Goal: Transaction & Acquisition: Subscribe to service/newsletter

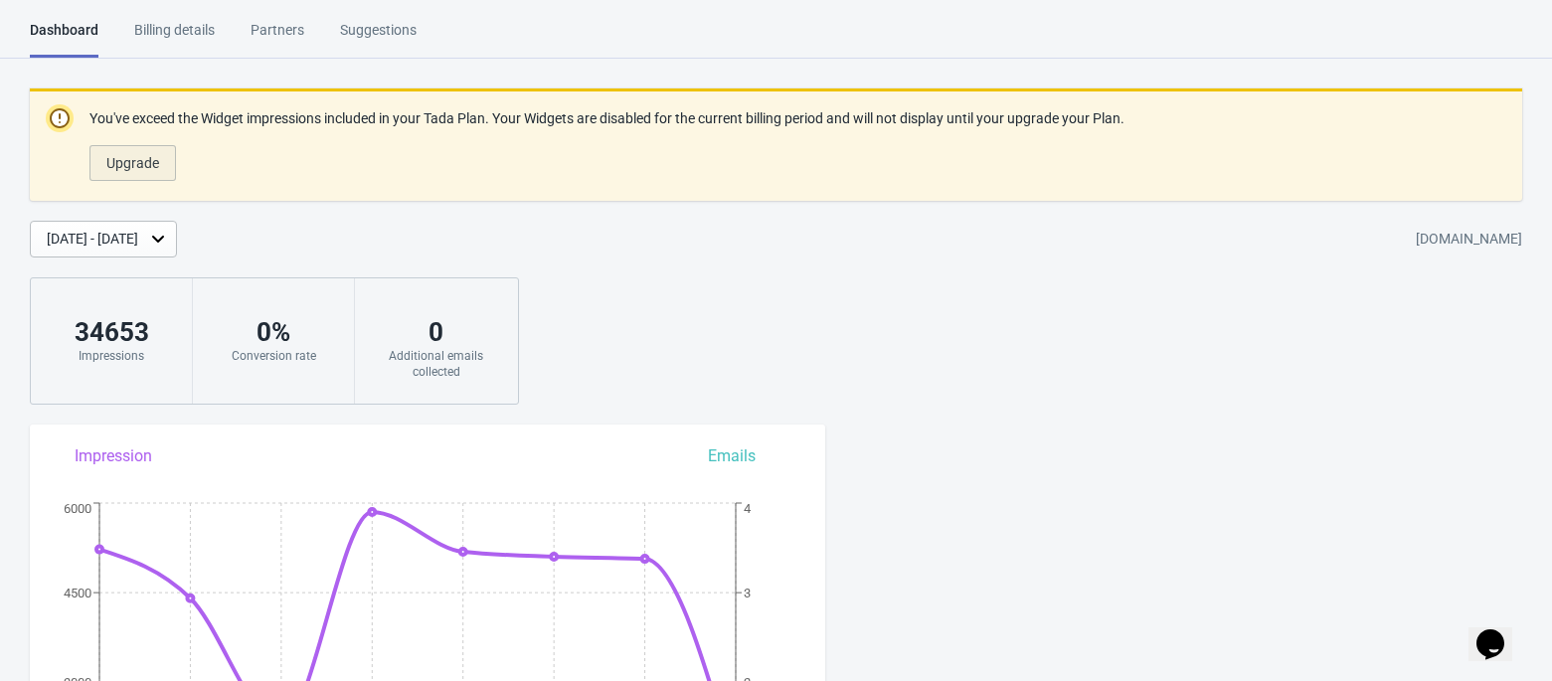
click at [123, 167] on span "Upgrade" at bounding box center [132, 163] width 53 height 16
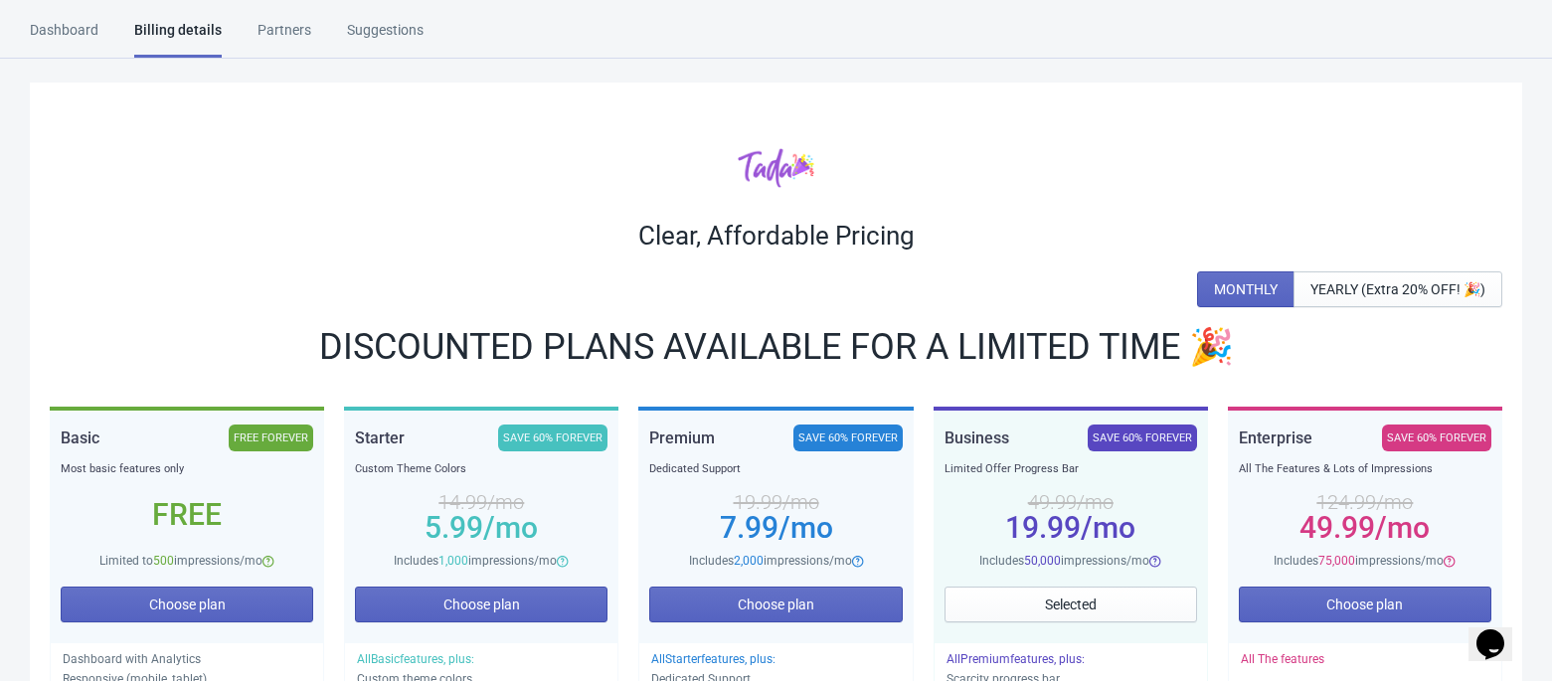
scroll to position [264, 0]
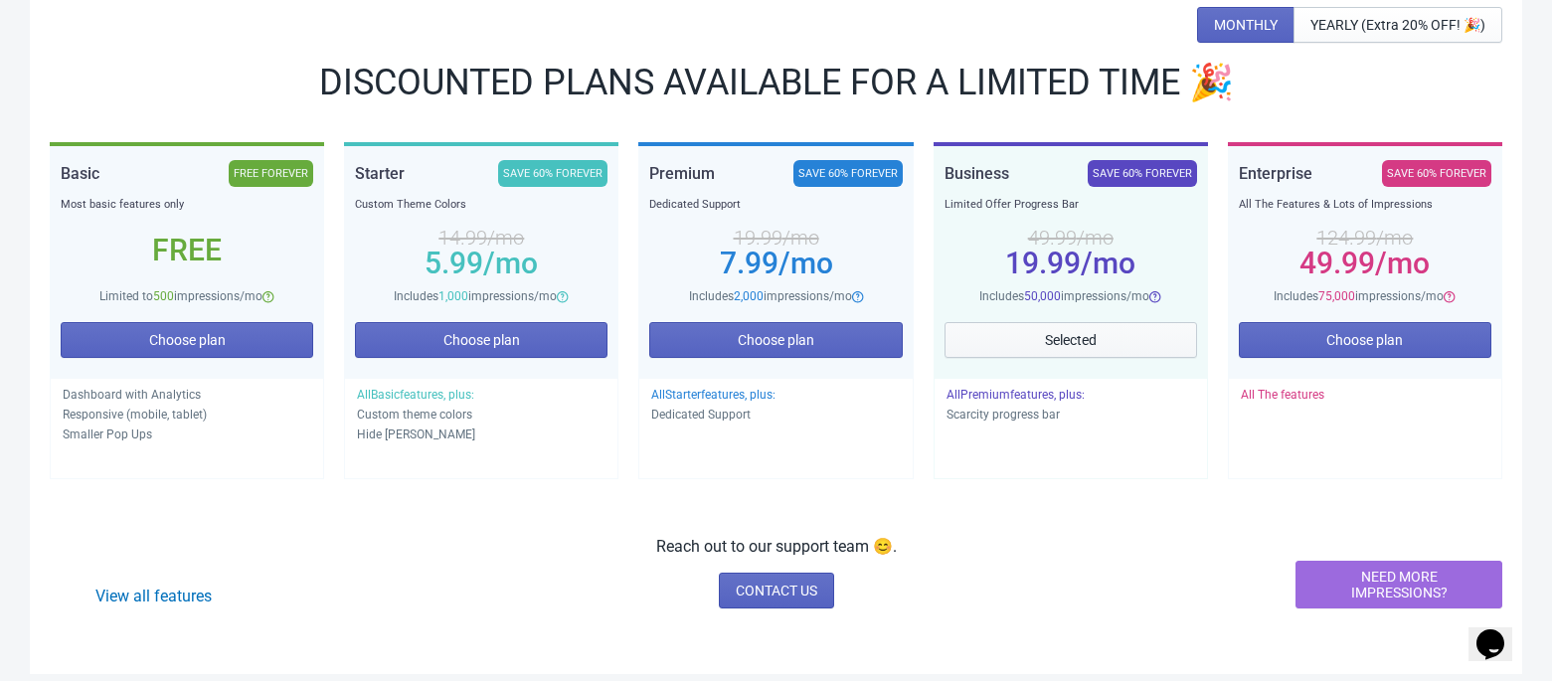
click at [1048, 335] on span "Selected" at bounding box center [1071, 340] width 52 height 16
click at [1035, 332] on button "Selected" at bounding box center [1070, 340] width 252 height 36
click at [1059, 399] on span "All Premium features, plus:" at bounding box center [1015, 395] width 138 height 14
click at [1139, 179] on div "SAVE 60% FOREVER" at bounding box center [1141, 173] width 109 height 27
click at [1052, 359] on div "Selected" at bounding box center [1070, 338] width 252 height 65
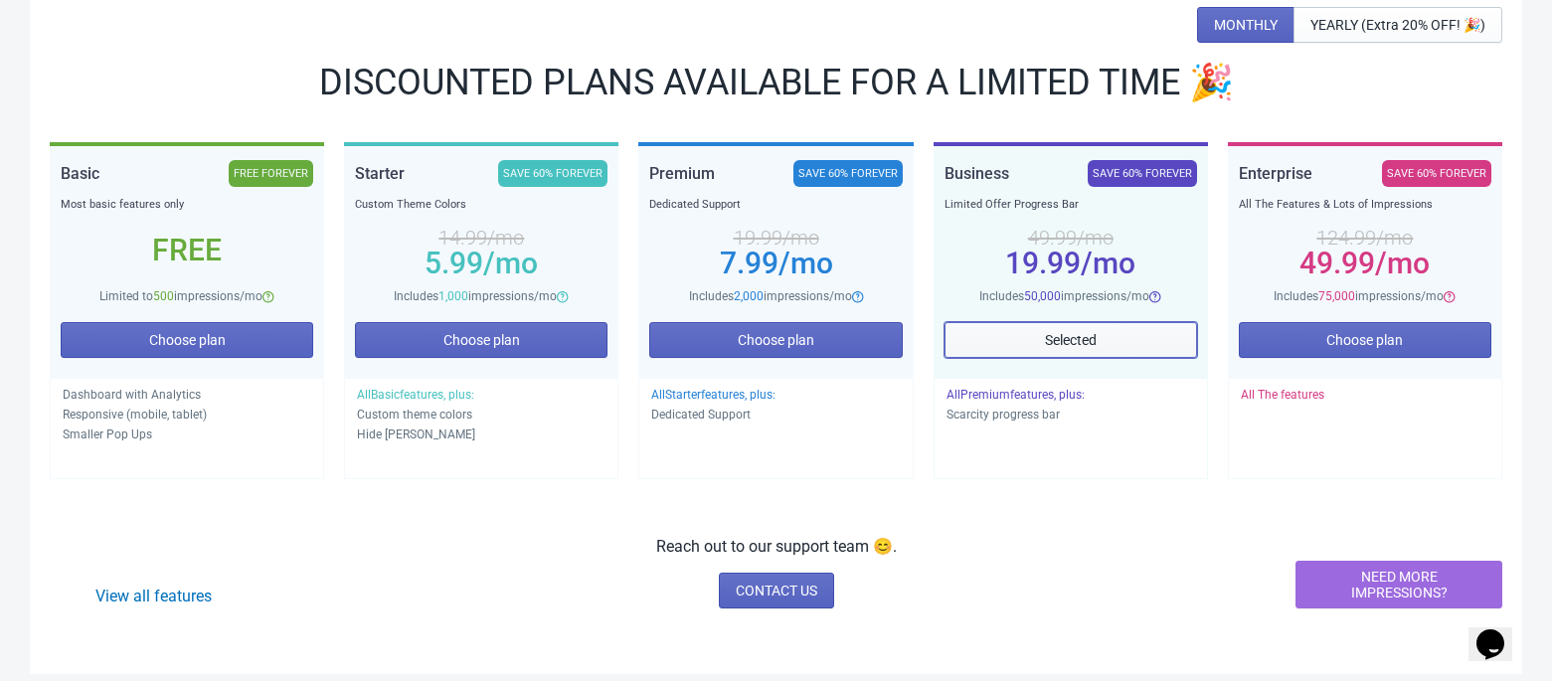
click at [1060, 343] on span "Selected" at bounding box center [1071, 340] width 52 height 16
click at [1062, 338] on span "Selected" at bounding box center [1071, 340] width 52 height 16
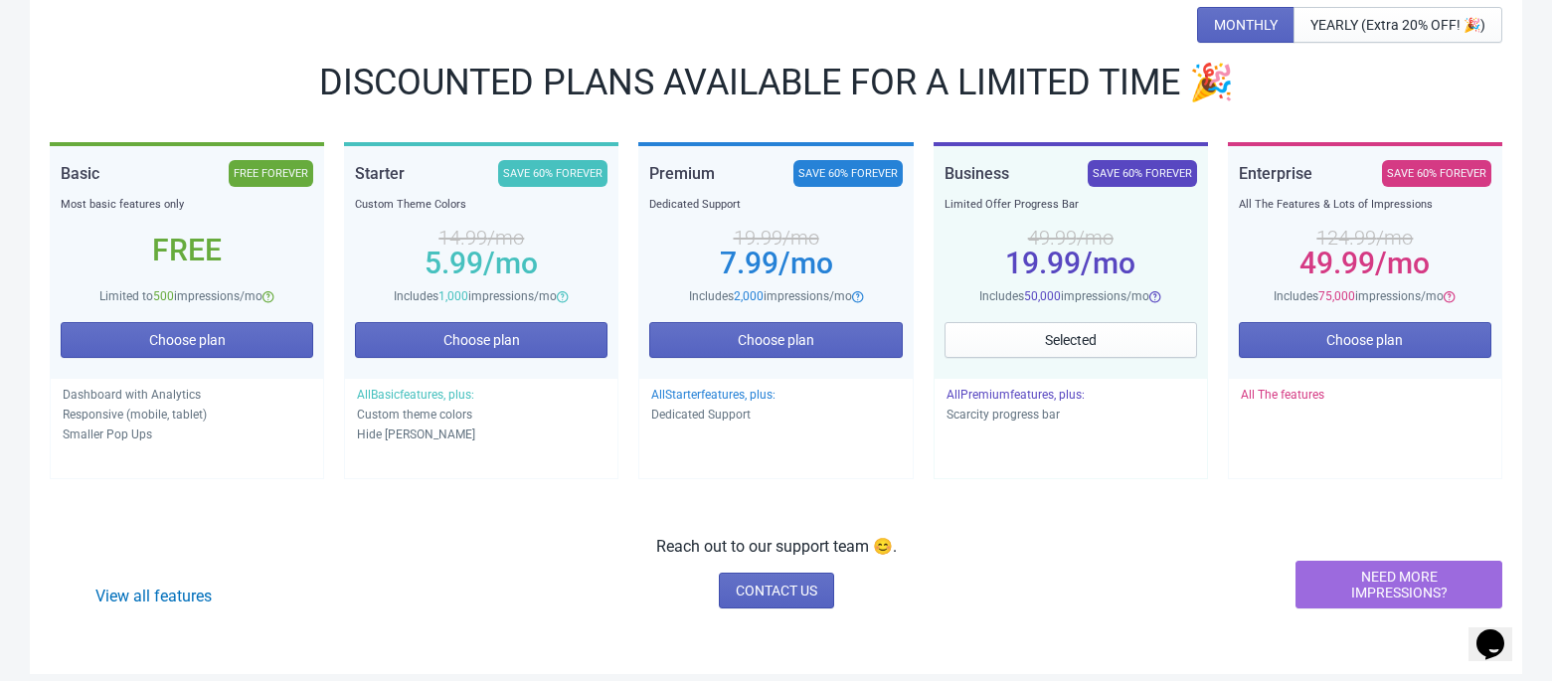
click at [1135, 200] on div "Limited Offer Progress Bar" at bounding box center [1070, 205] width 252 height 20
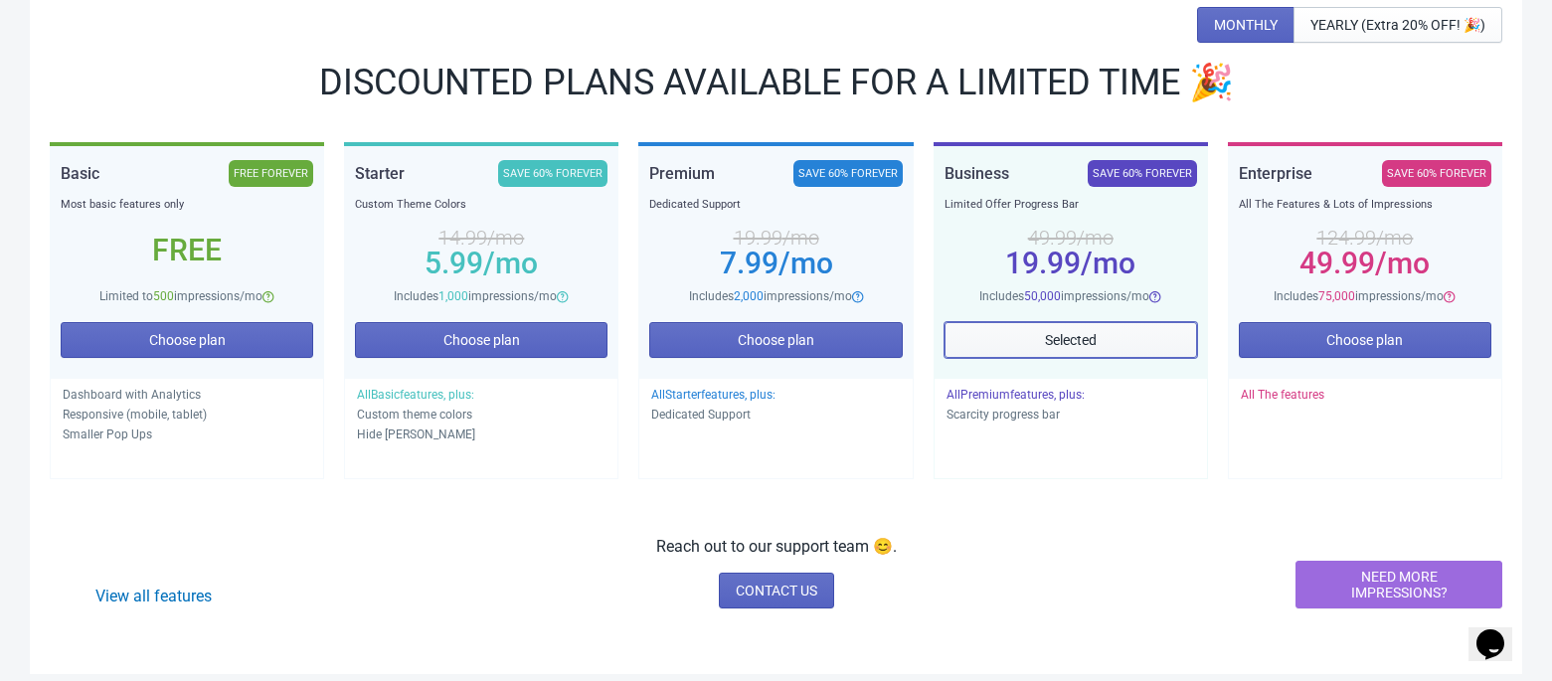
click at [1106, 339] on button "Selected" at bounding box center [1070, 340] width 252 height 36
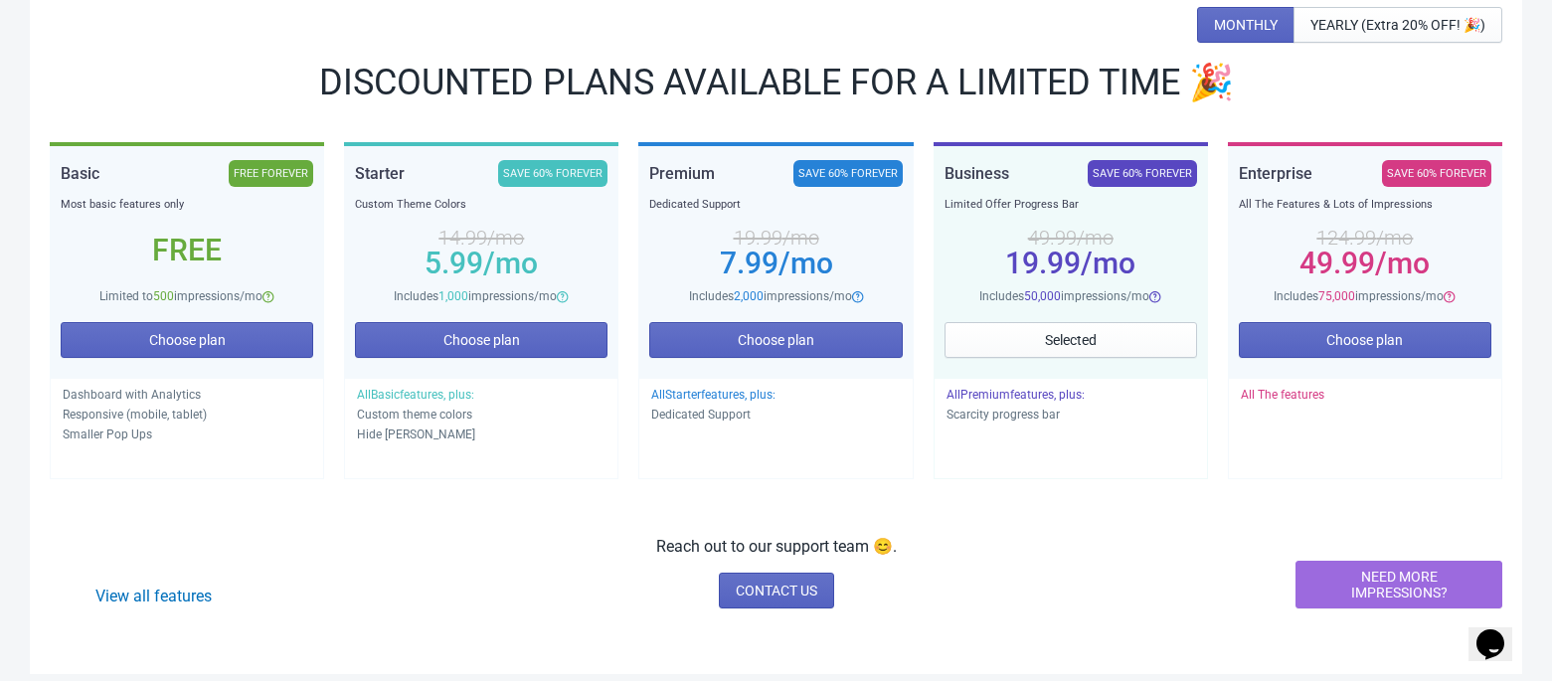
click at [1046, 390] on span "All Premium features, plus:" at bounding box center [1015, 395] width 138 height 14
click at [1201, 346] on div "Business SAVE 60% FOREVER Limited Offer Progress Bar 49.99 /mo 19.99 /mo Includ…" at bounding box center [1070, 262] width 274 height 232
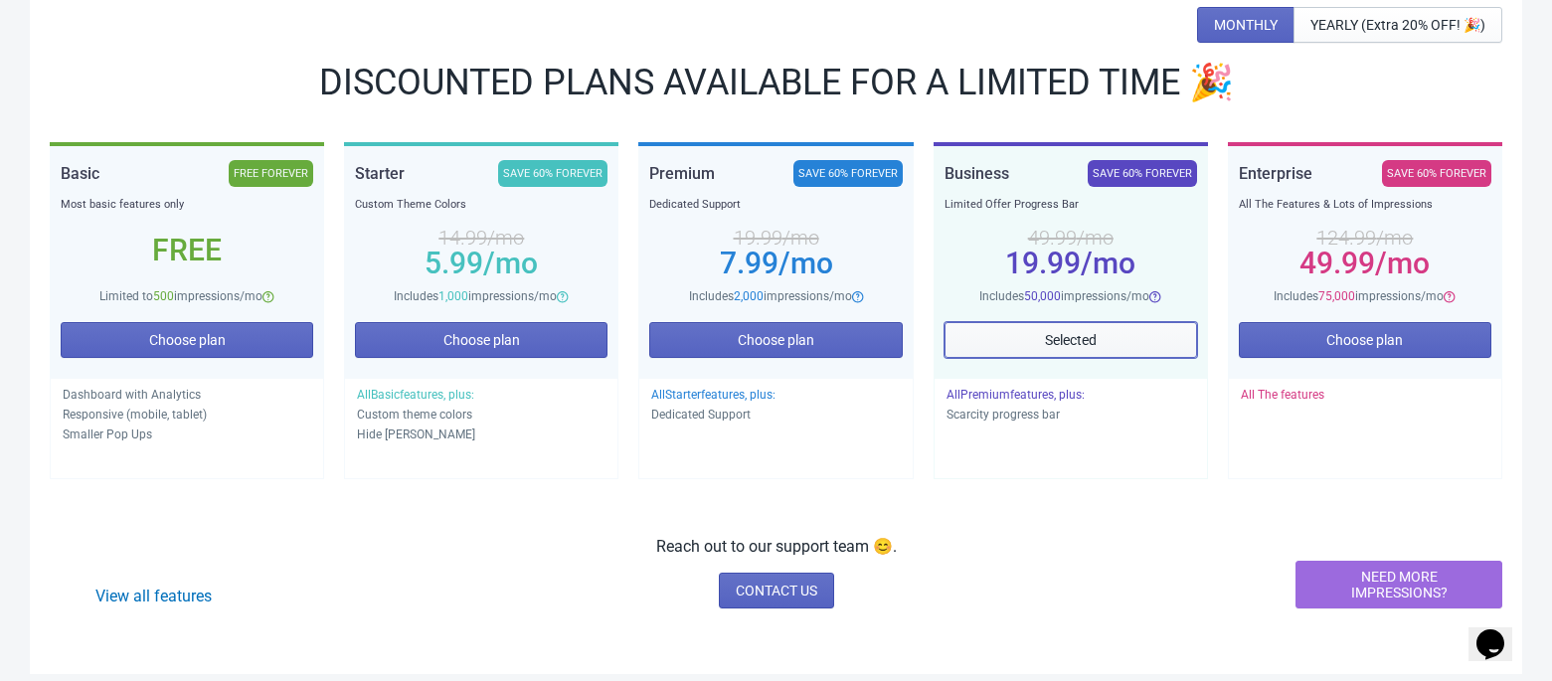
click at [1142, 350] on button "Selected" at bounding box center [1070, 340] width 252 height 36
click at [1139, 347] on button "Selected" at bounding box center [1070, 340] width 252 height 36
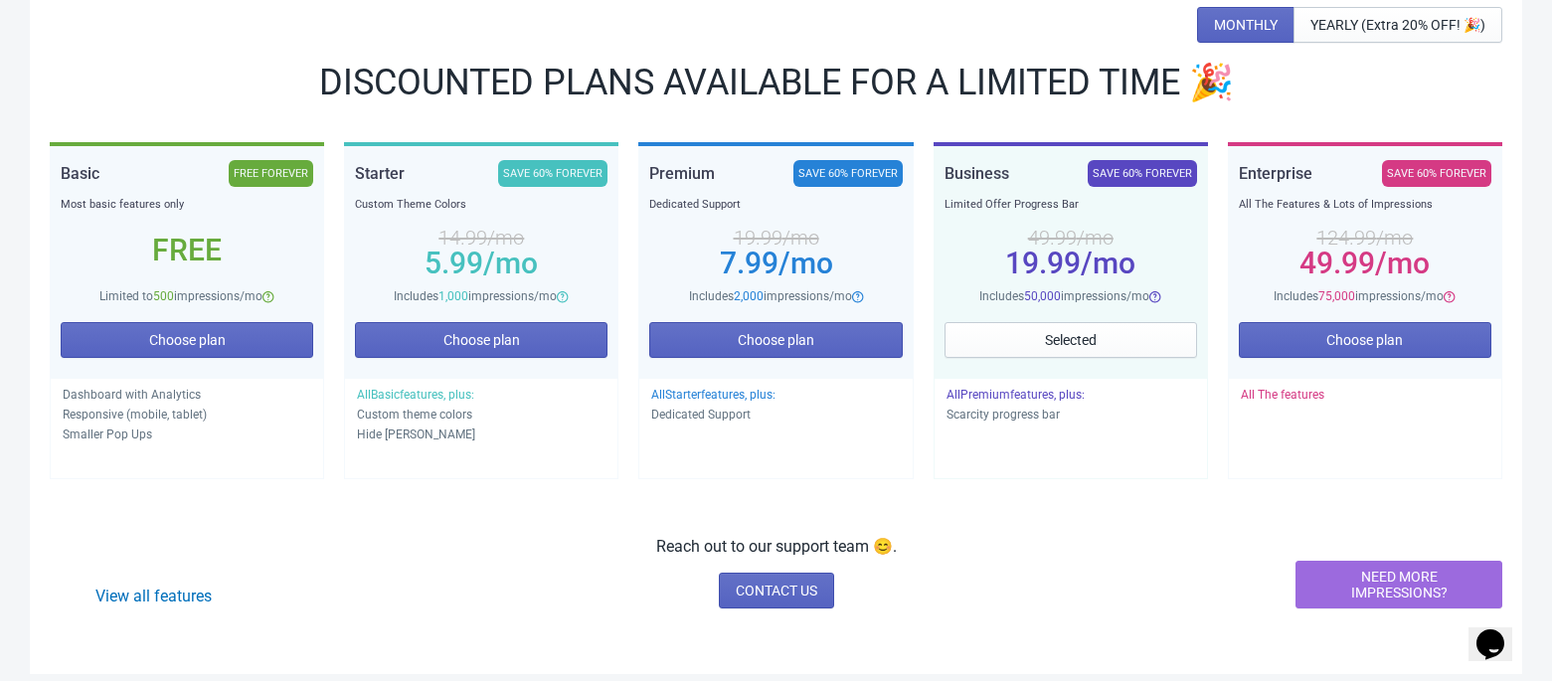
drag, startPoint x: 1089, startPoint y: 164, endPoint x: 1118, endPoint y: 241, distance: 81.8
click at [1118, 241] on div "49.99 /mo" at bounding box center [1070, 238] width 252 height 16
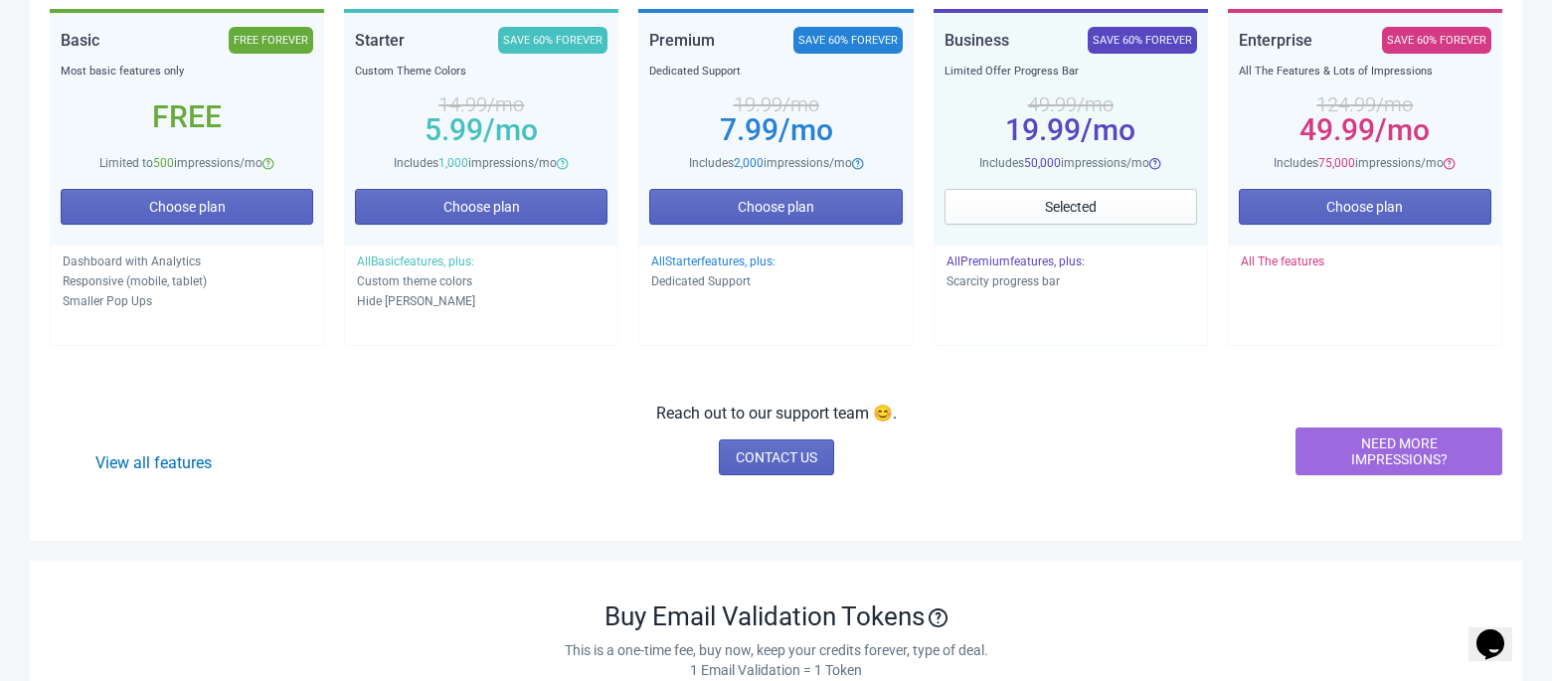
click at [1365, 185] on div "Choose plan" at bounding box center [1365, 205] width 252 height 65
click at [1358, 212] on span "Choose plan" at bounding box center [1364, 207] width 77 height 16
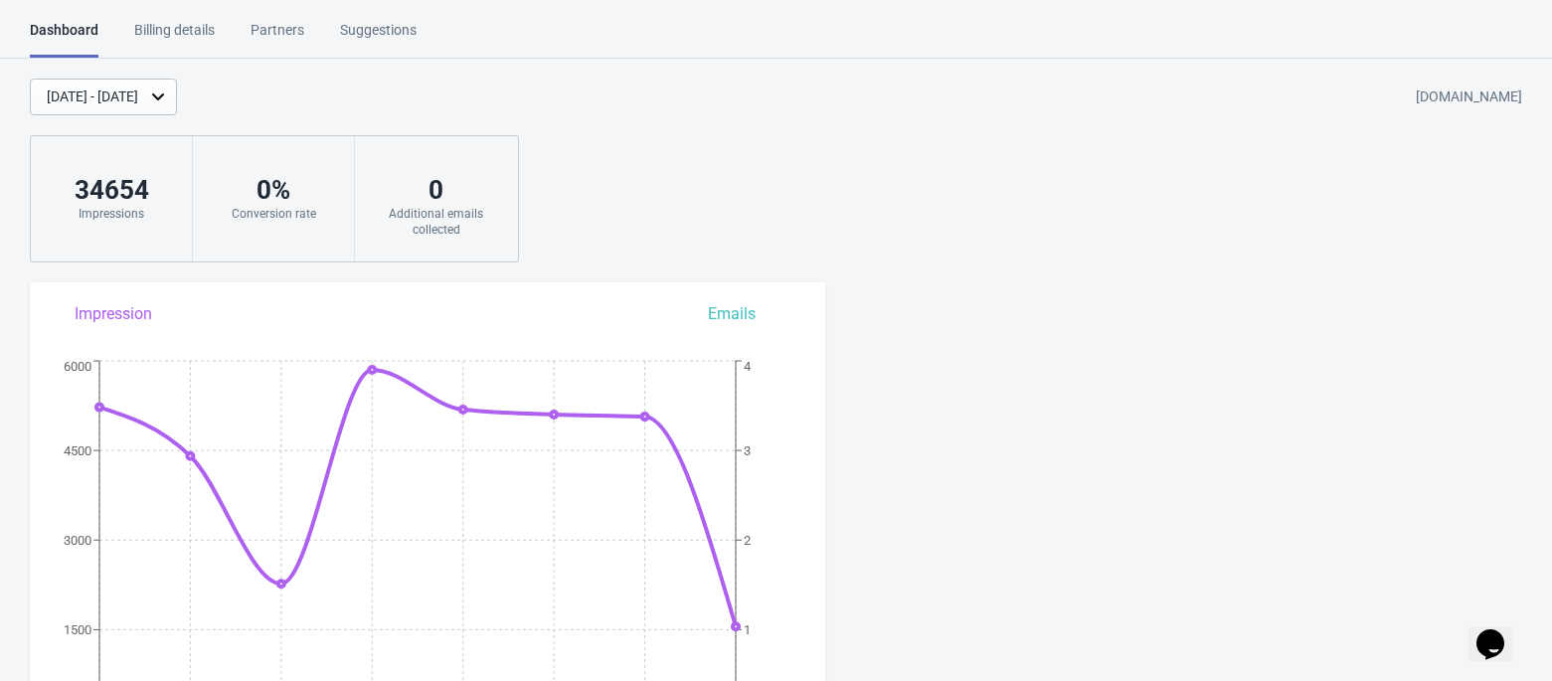
click at [379, 22] on div "Suggestions" at bounding box center [378, 37] width 77 height 35
click at [274, 28] on div "Partners" at bounding box center [277, 37] width 54 height 35
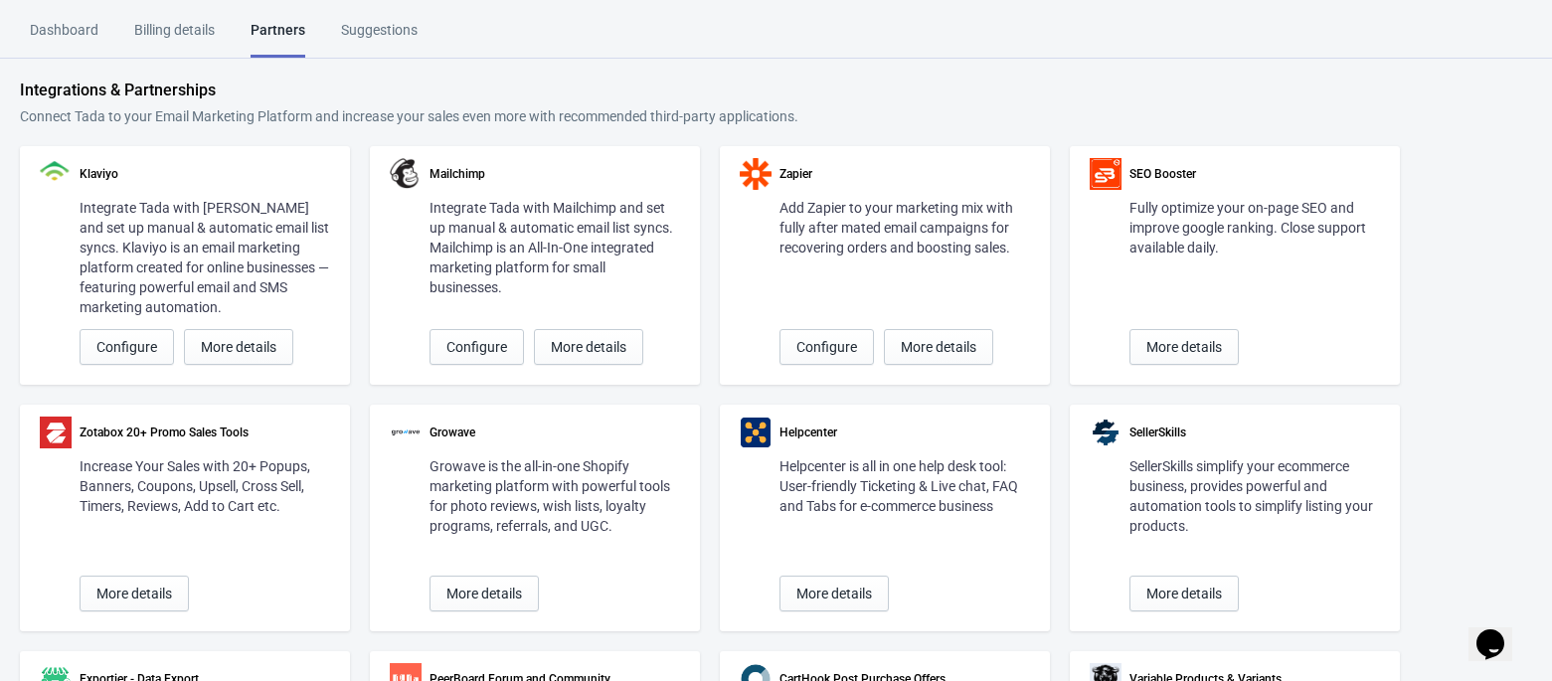
click at [173, 32] on div "Billing details" at bounding box center [174, 37] width 81 height 35
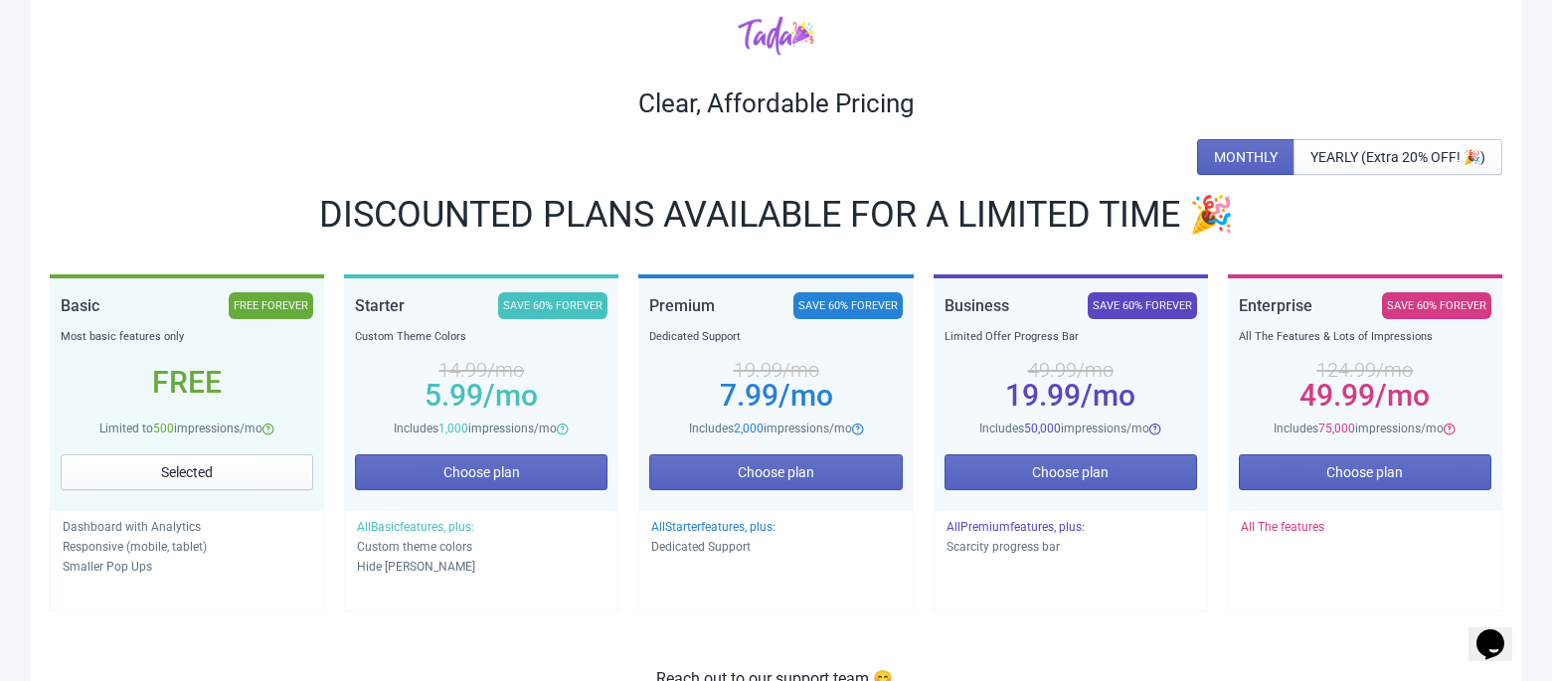
scroll to position [264, 0]
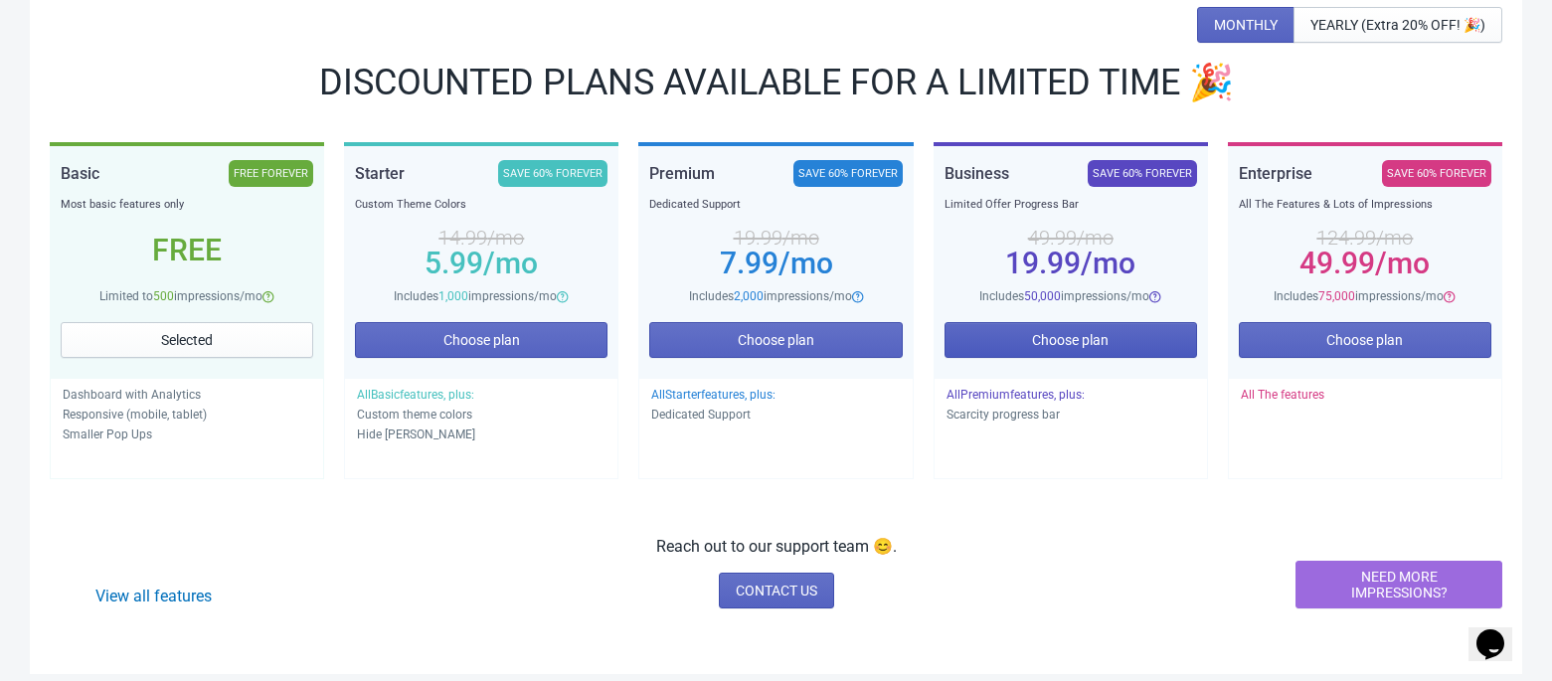
click at [1083, 339] on span "Choose plan" at bounding box center [1070, 340] width 77 height 16
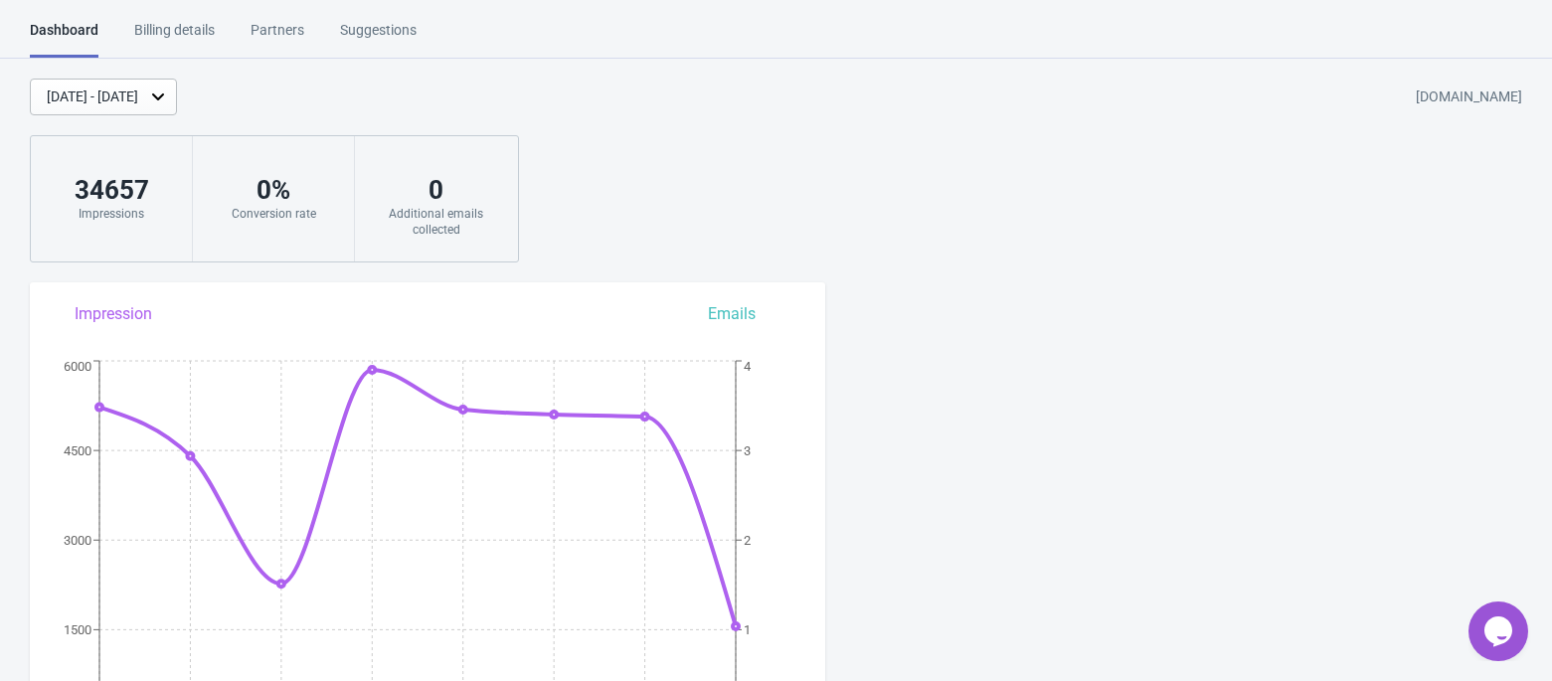
click at [165, 28] on div "Billing details" at bounding box center [174, 37] width 81 height 35
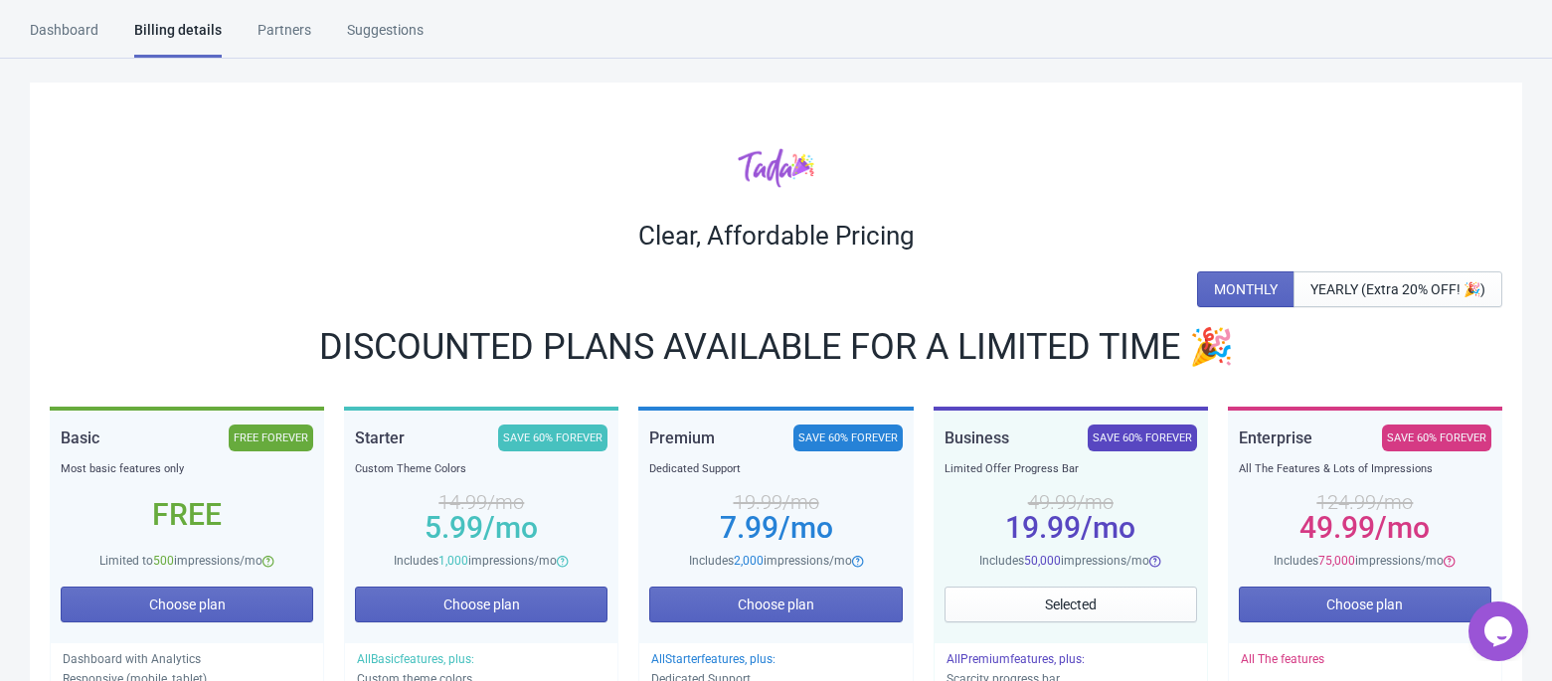
click at [84, 22] on div "Dashboard" at bounding box center [64, 37] width 69 height 35
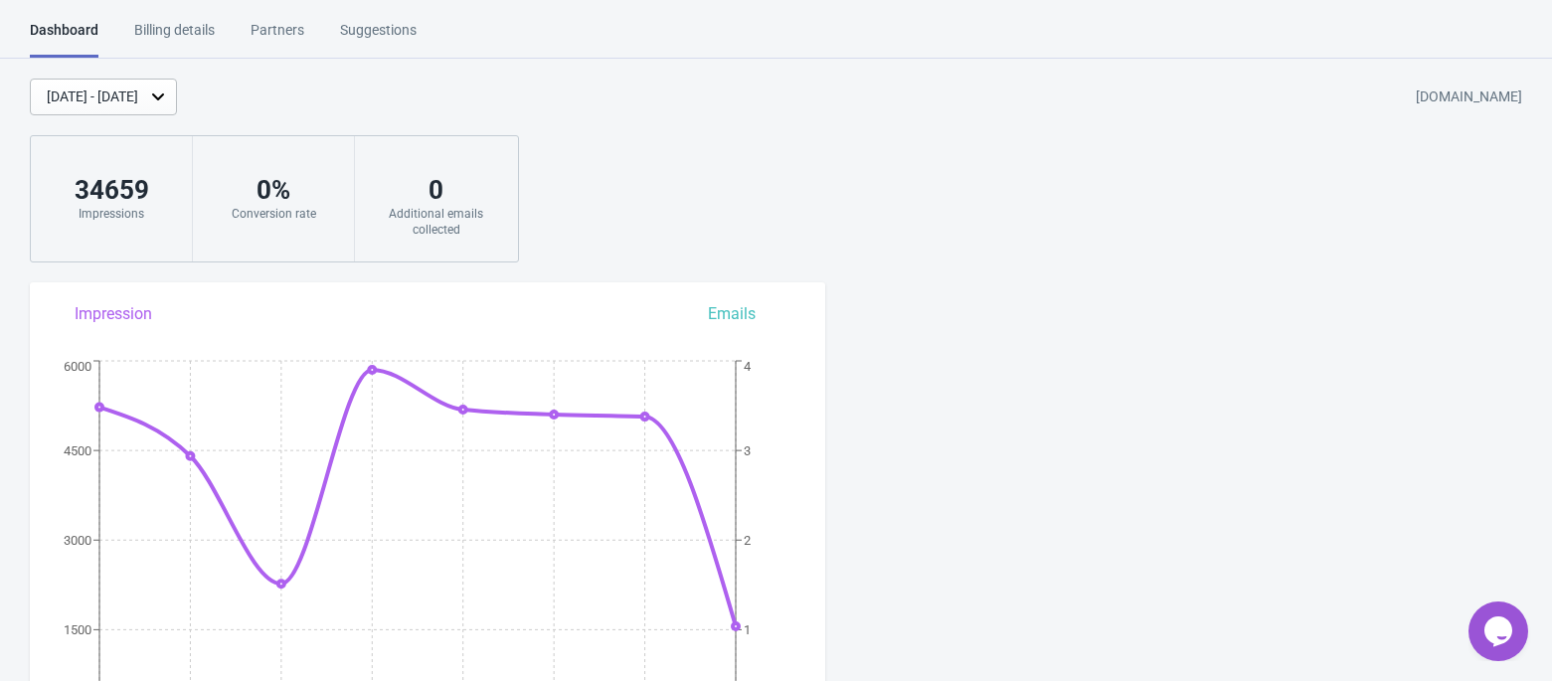
click at [403, 36] on div "Suggestions" at bounding box center [378, 37] width 77 height 35
click at [287, 25] on div "Partners" at bounding box center [277, 37] width 54 height 35
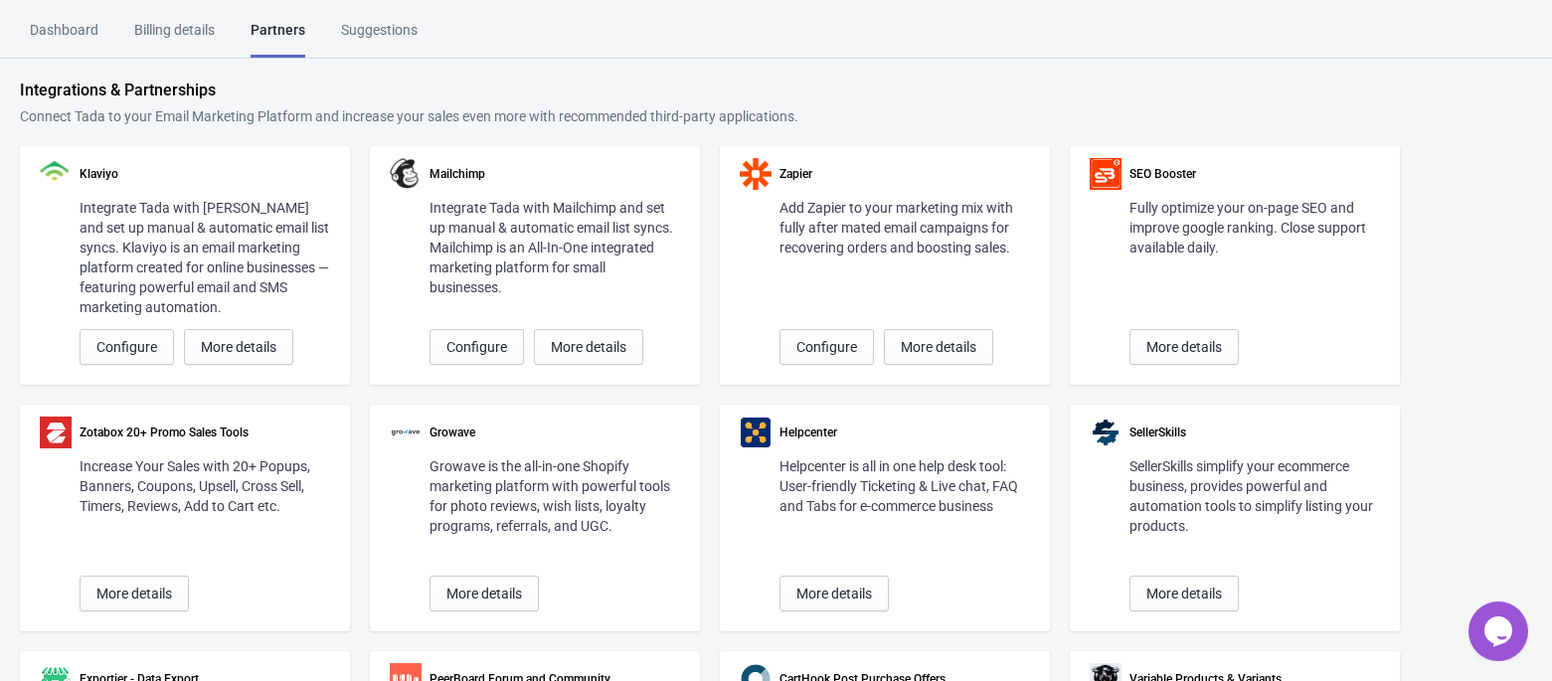
click at [164, 28] on div "Billing details" at bounding box center [174, 37] width 81 height 35
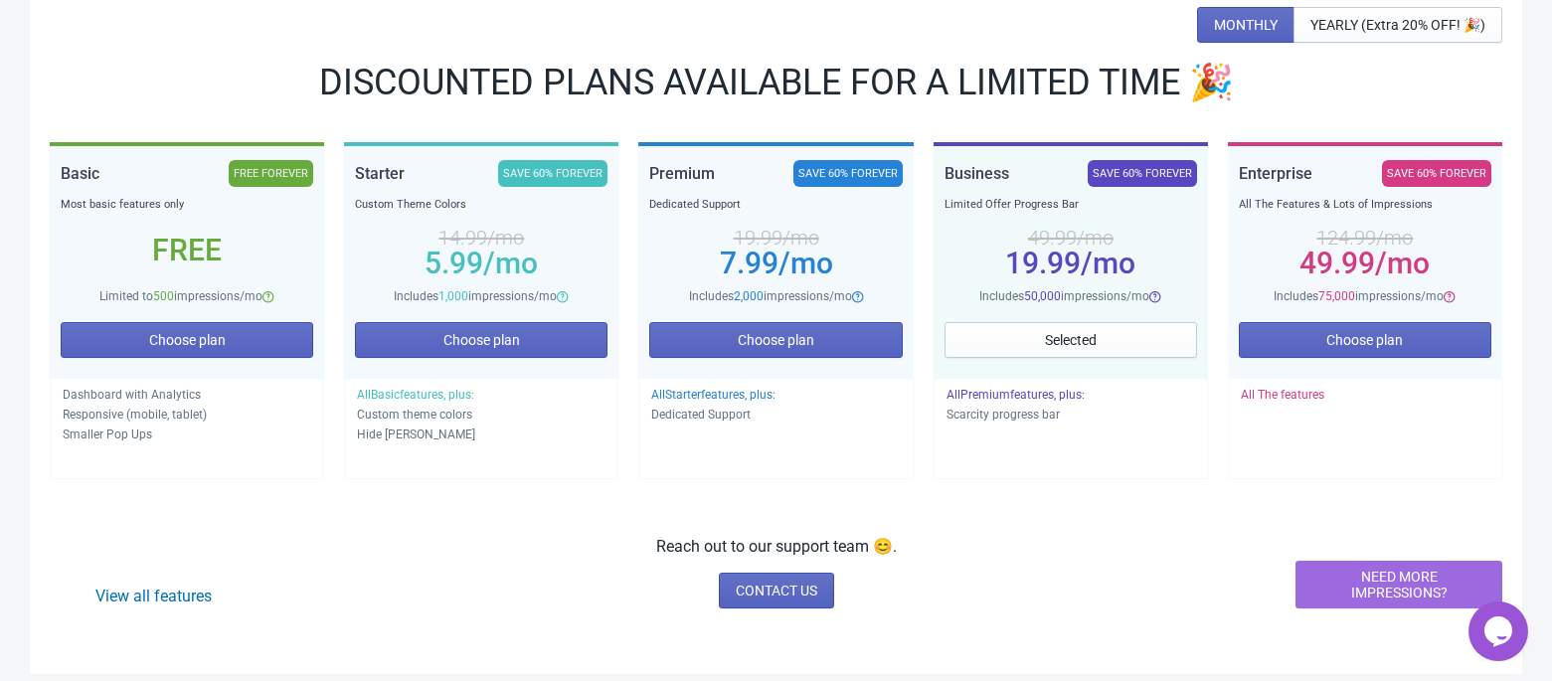
scroll to position [398, 0]
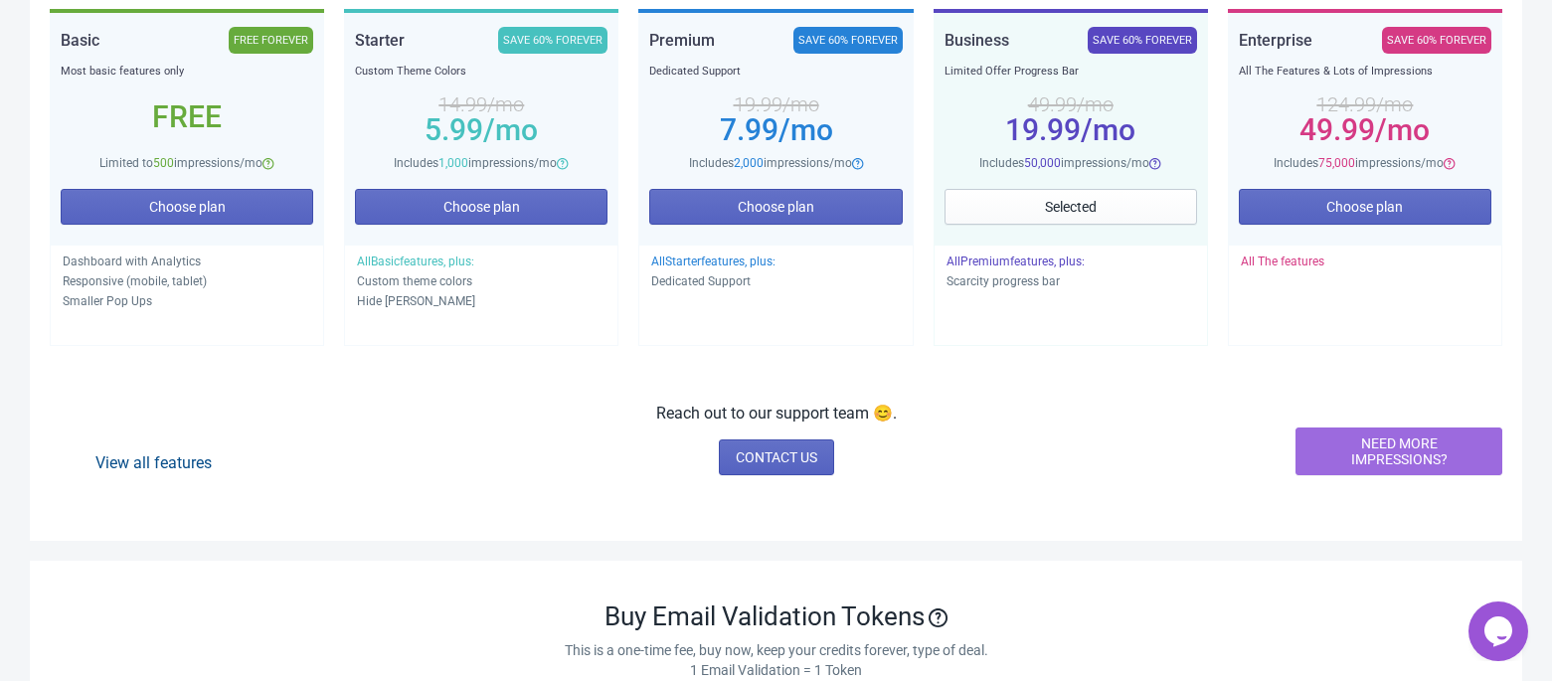
click at [167, 459] on link "View all features" at bounding box center [153, 462] width 116 height 19
click at [781, 446] on link "CONTACT US" at bounding box center [776, 457] width 115 height 36
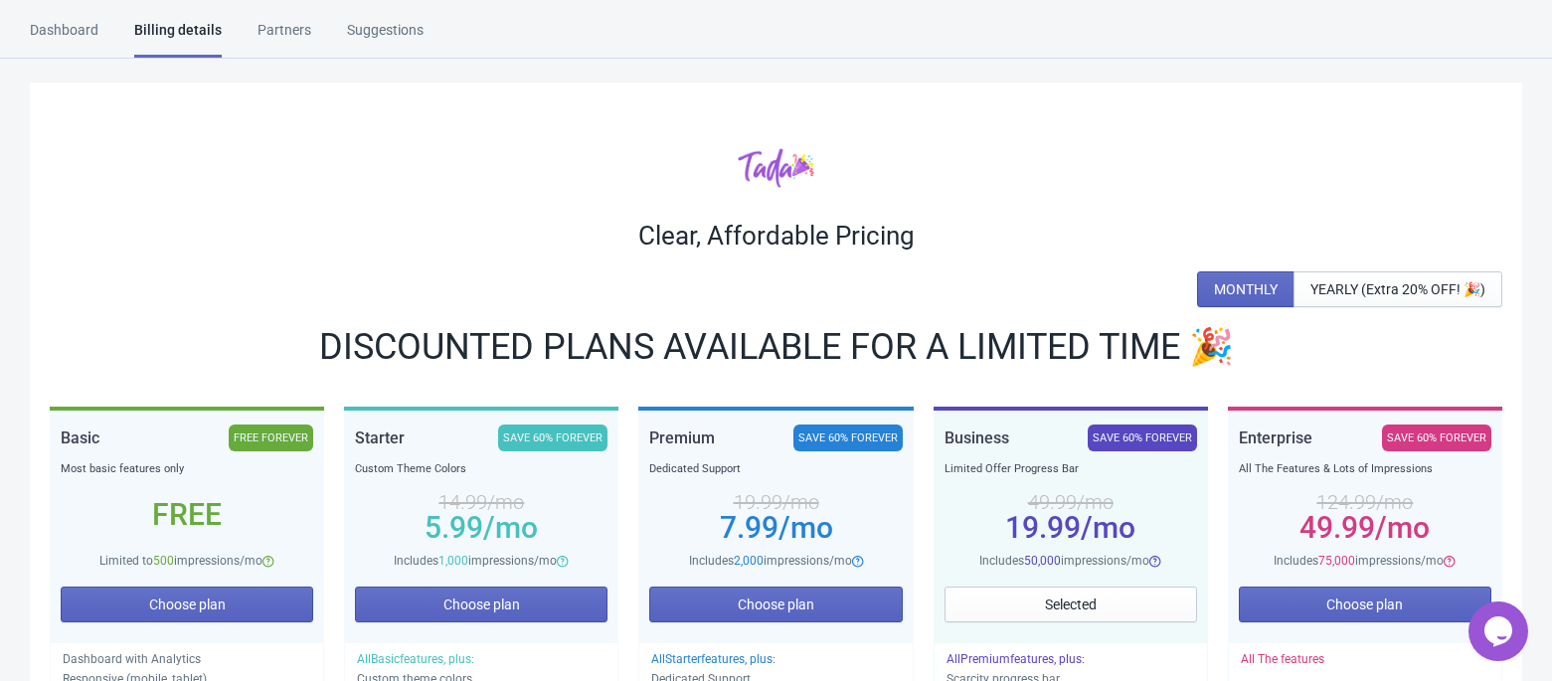
scroll to position [264, 0]
